Goal: Task Accomplishment & Management: Use online tool/utility

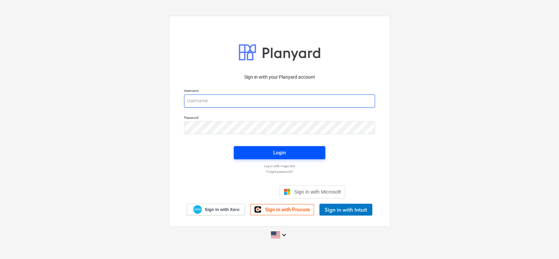
type input "[PERSON_NAME][EMAIL_ADDRESS][PERSON_NAME][DOMAIN_NAME]"
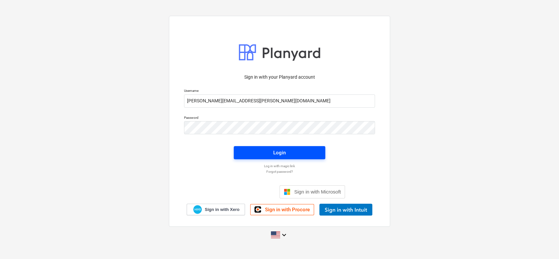
click at [272, 150] on span "Login" at bounding box center [279, 152] width 76 height 9
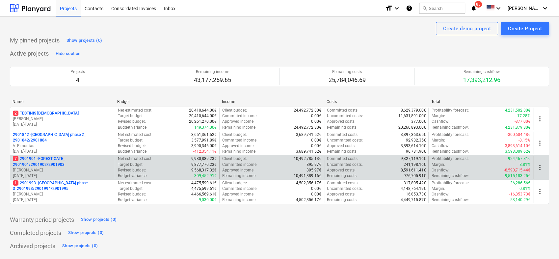
click at [47, 168] on p "[PERSON_NAME]" at bounding box center [62, 170] width 99 height 6
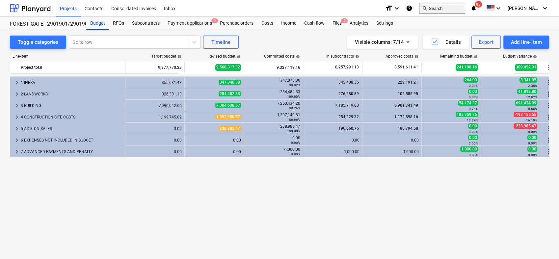
click at [440, 10] on button "search Search" at bounding box center [442, 8] width 46 height 11
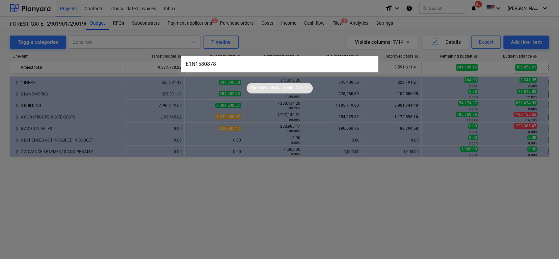
type input "E1N1580878"
click at [247, 60] on input "E1N1580878" at bounding box center [279, 64] width 197 height 16
click at [172, 215] on div at bounding box center [279, 129] width 559 height 259
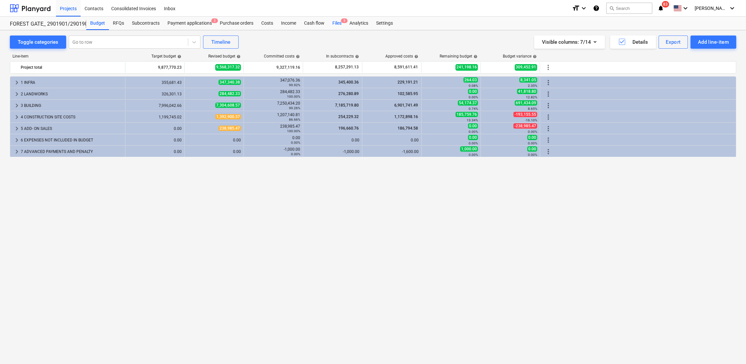
click at [339, 23] on div "Files 5" at bounding box center [336, 23] width 17 height 13
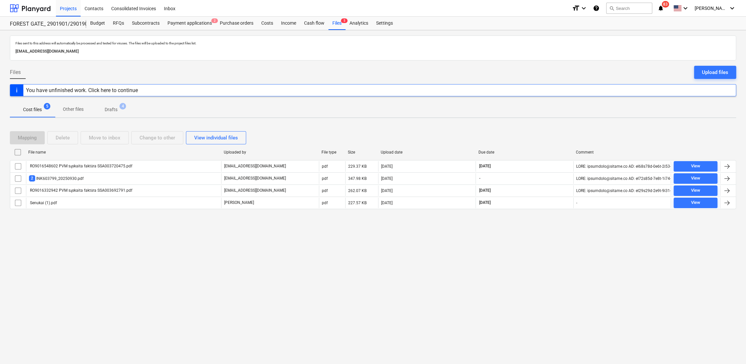
click at [113, 107] on p "Drafts" at bounding box center [111, 109] width 13 height 7
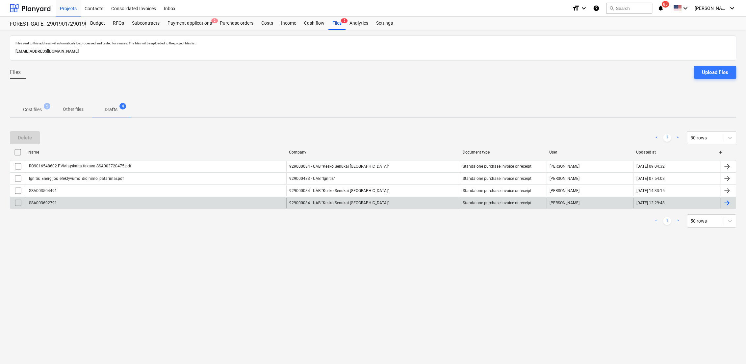
click at [558, 203] on div at bounding box center [728, 203] width 16 height 11
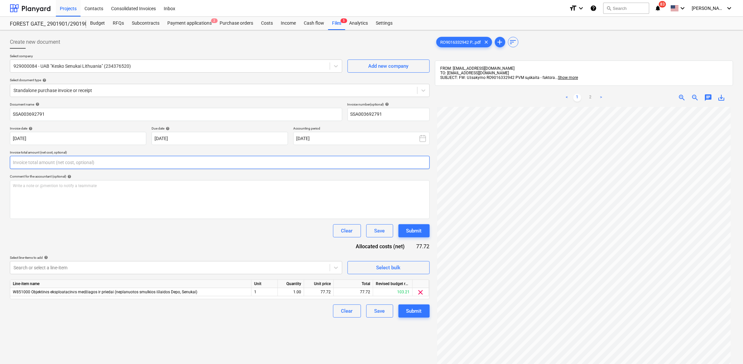
click at [106, 163] on input "text" at bounding box center [220, 162] width 420 height 13
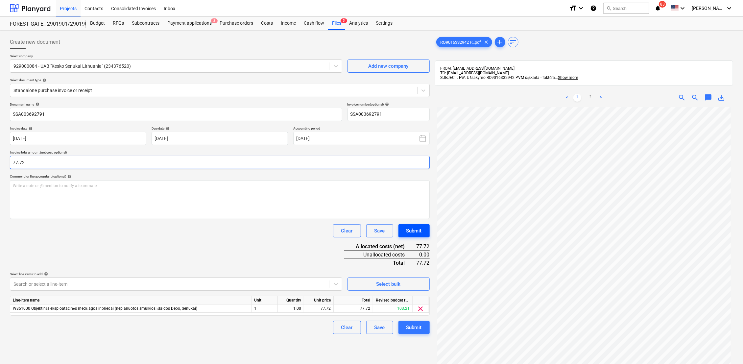
type input "77.72"
click at [412, 230] on div "Submit" at bounding box center [414, 231] width 15 height 9
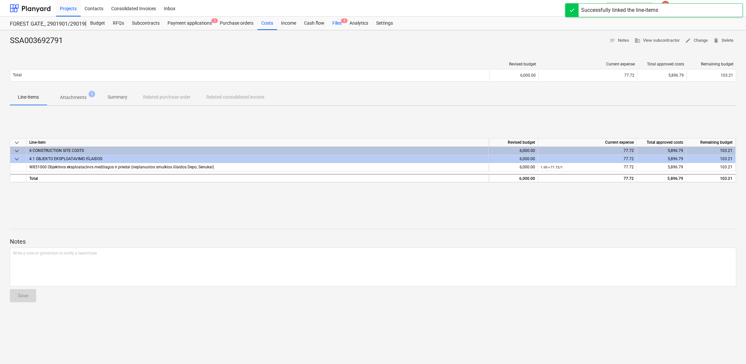
click at [334, 18] on div "Files 4" at bounding box center [336, 23] width 17 height 13
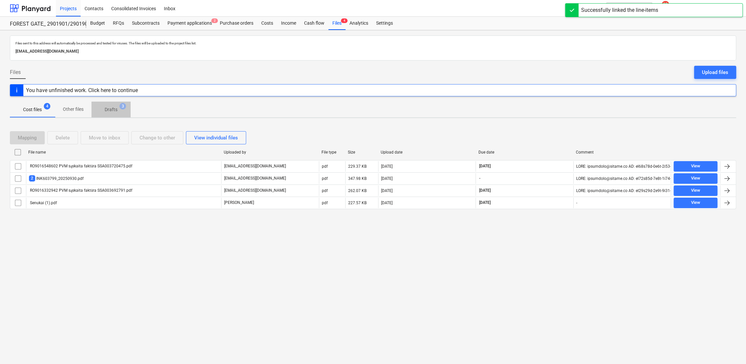
click at [113, 112] on p "Drafts" at bounding box center [111, 109] width 13 height 7
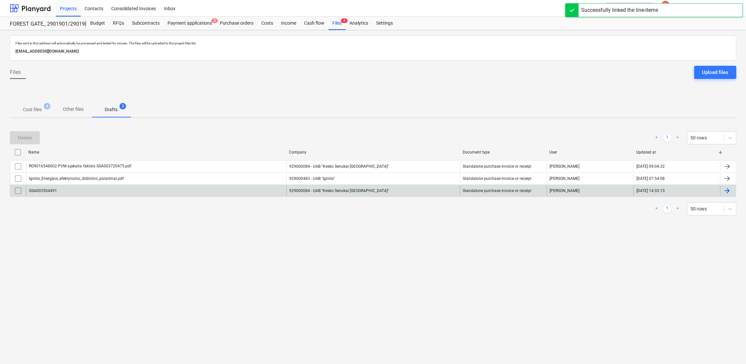
click at [558, 189] on div at bounding box center [727, 191] width 8 height 8
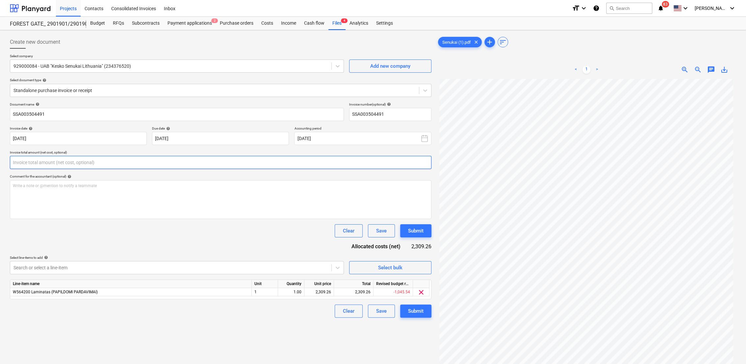
click at [56, 160] on input "text" at bounding box center [220, 162] width 421 height 13
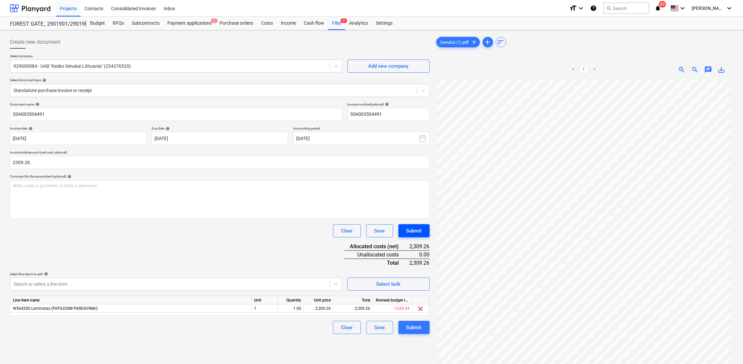
type input "2,309.26"
click at [409, 229] on div "Submit" at bounding box center [414, 231] width 15 height 9
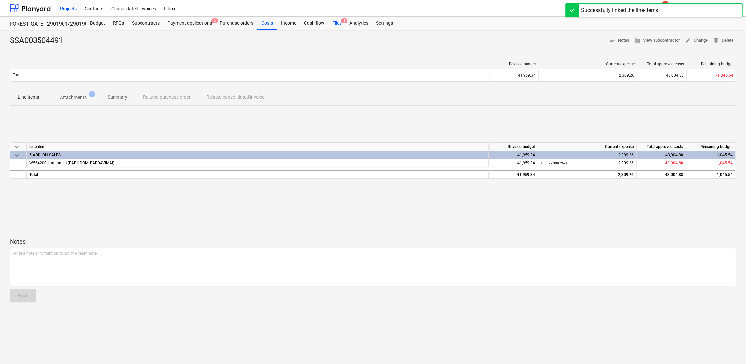
click at [337, 23] on div "Files 3" at bounding box center [336, 23] width 17 height 13
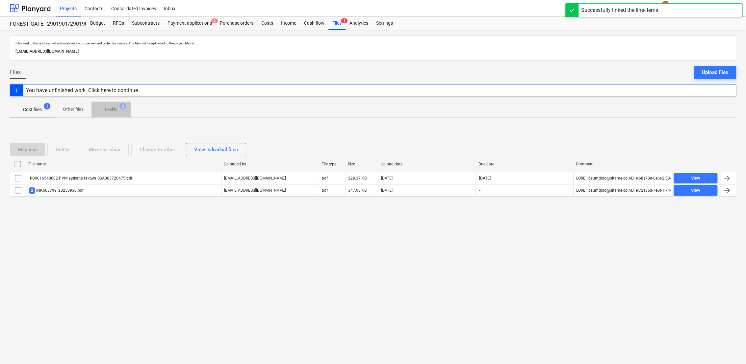
click at [114, 110] on p "Drafts" at bounding box center [111, 109] width 13 height 7
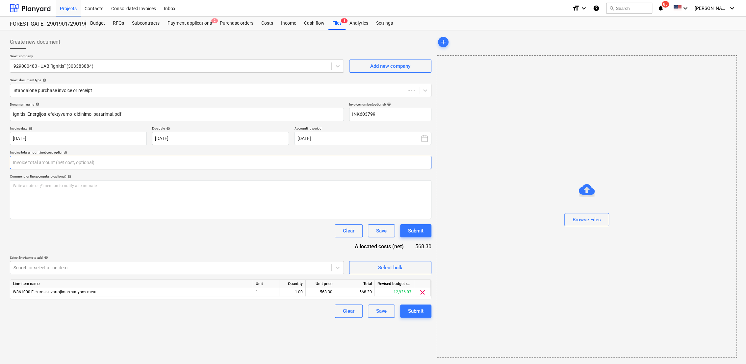
click at [139, 159] on input "text" at bounding box center [220, 162] width 421 height 13
type input "INK603799"
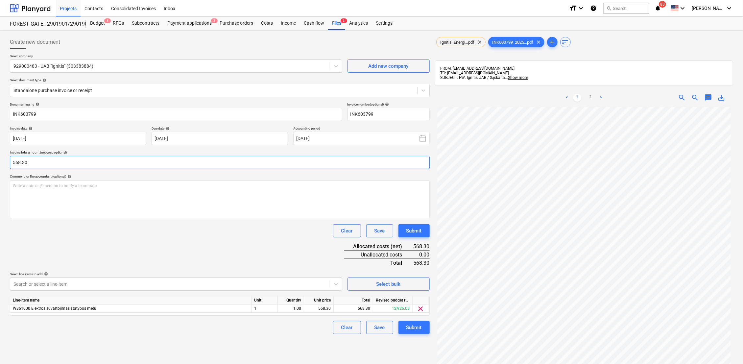
scroll to position [71, 0]
type input "568.30"
click at [558, 96] on link "2" at bounding box center [591, 98] width 8 height 8
click at [558, 96] on link "1" at bounding box center [578, 98] width 8 height 8
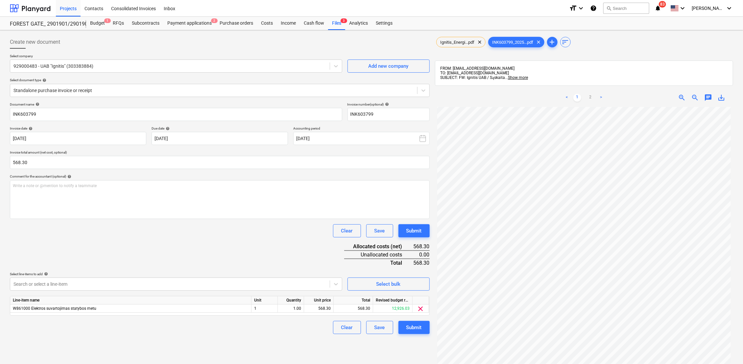
scroll to position [71, 0]
click at [411, 231] on div "Submit" at bounding box center [414, 231] width 15 height 9
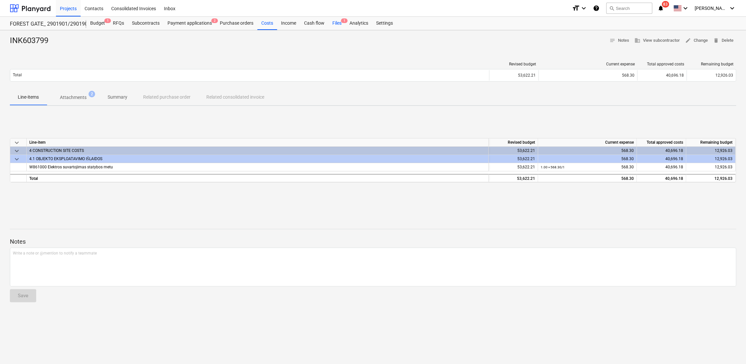
click at [337, 22] on div "Files 1" at bounding box center [336, 23] width 17 height 13
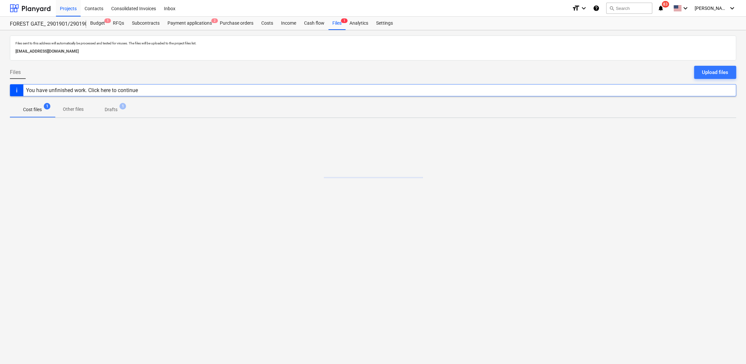
click at [113, 111] on p "Drafts" at bounding box center [111, 109] width 13 height 7
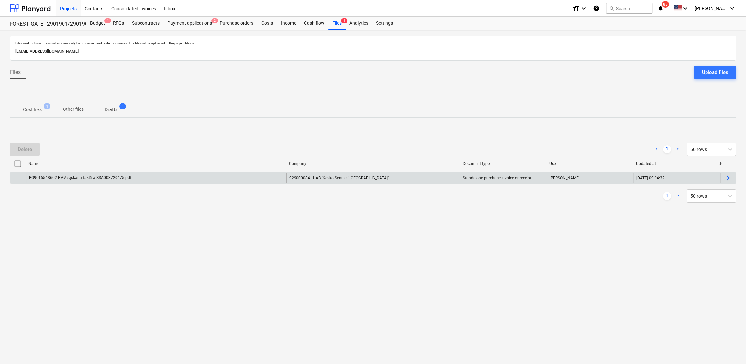
click at [558, 179] on div at bounding box center [727, 178] width 8 height 8
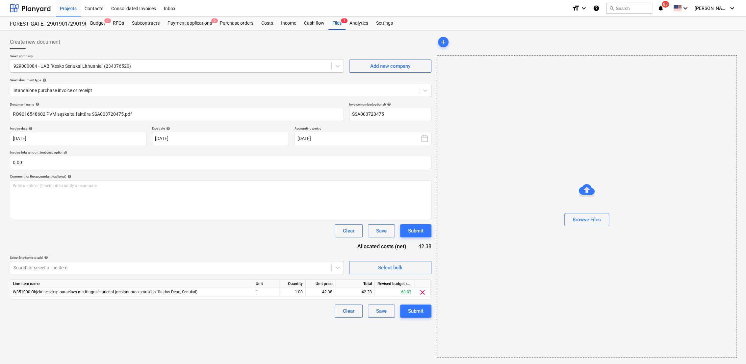
type input "SSA003720475"
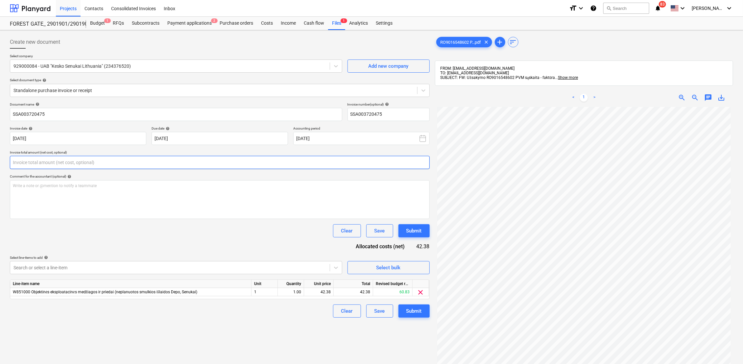
click at [36, 162] on input "text" at bounding box center [220, 162] width 420 height 13
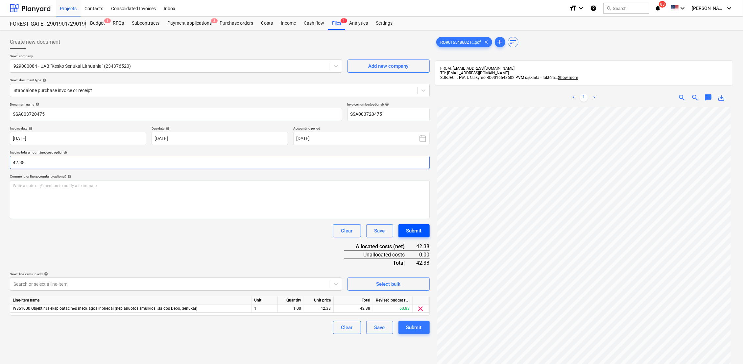
type input "42.38"
click at [413, 231] on div "Submit" at bounding box center [414, 231] width 15 height 9
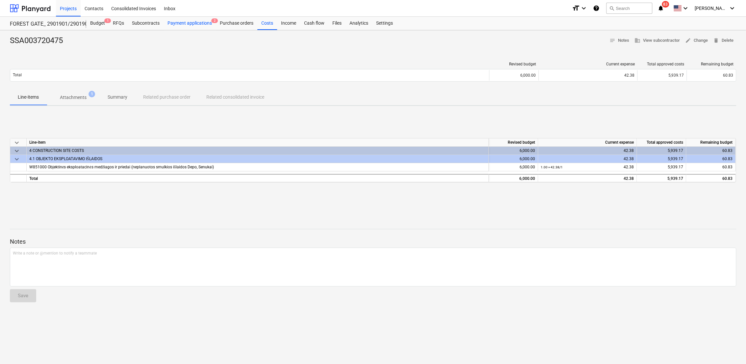
click at [169, 22] on div "Payment applications 2" at bounding box center [189, 23] width 52 height 13
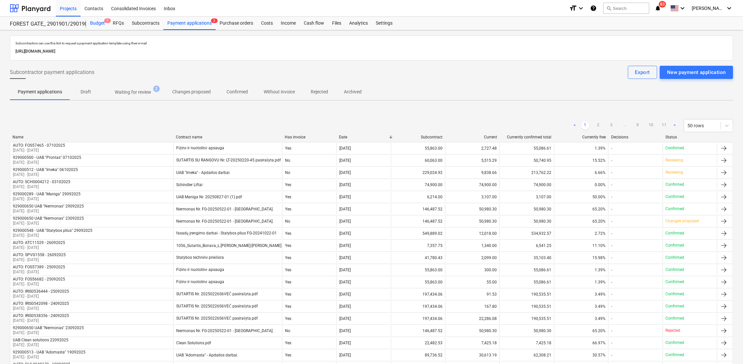
click at [97, 23] on div "Budget 1" at bounding box center [97, 23] width 23 height 13
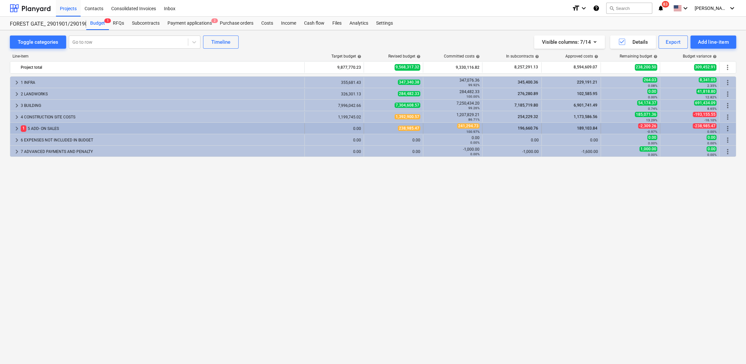
click at [17, 128] on span "keyboard_arrow_right" at bounding box center [17, 129] width 8 height 8
